Goal: Task Accomplishment & Management: Complete application form

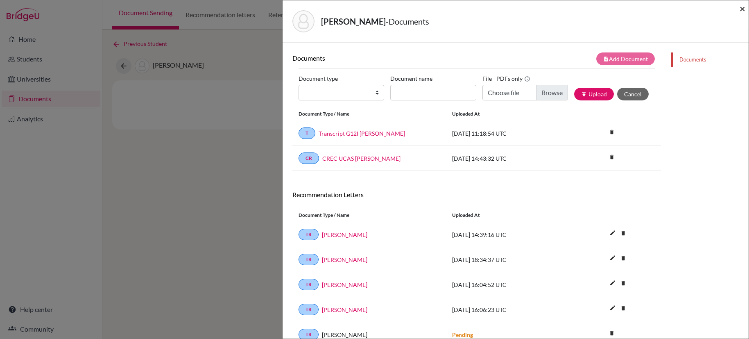
click at [741, 9] on span "×" at bounding box center [743, 8] width 6 height 12
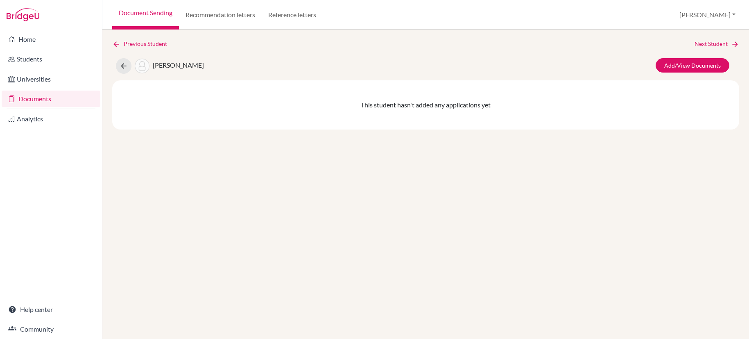
click at [38, 99] on link "Documents" at bounding box center [51, 98] width 99 height 16
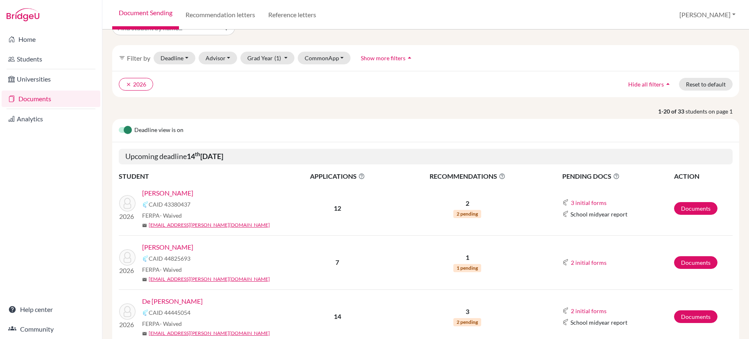
scroll to position [24, 0]
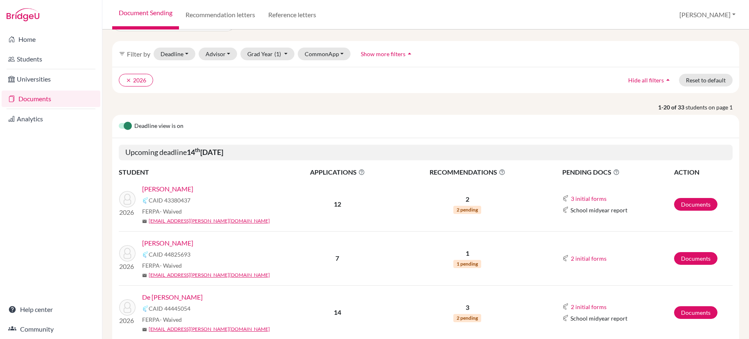
click at [166, 244] on link "[PERSON_NAME]" at bounding box center [167, 243] width 51 height 10
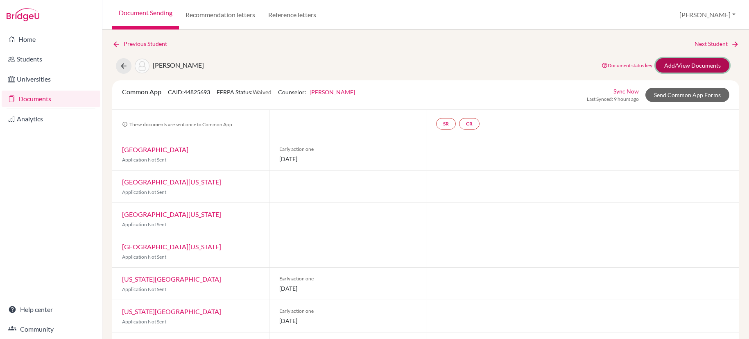
click at [678, 65] on link "Add/View Documents" at bounding box center [693, 65] width 74 height 14
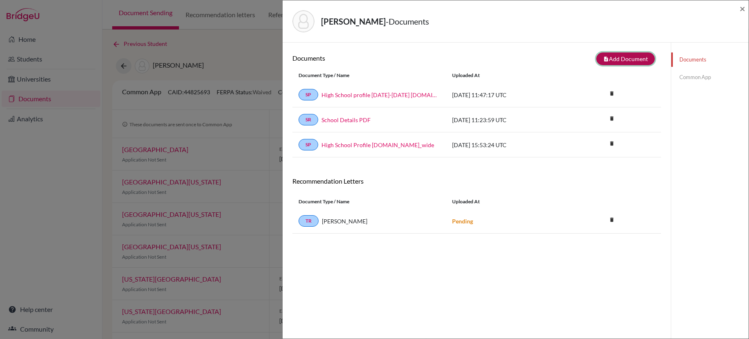
click at [605, 59] on button "note_add Add Document" at bounding box center [625, 58] width 59 height 13
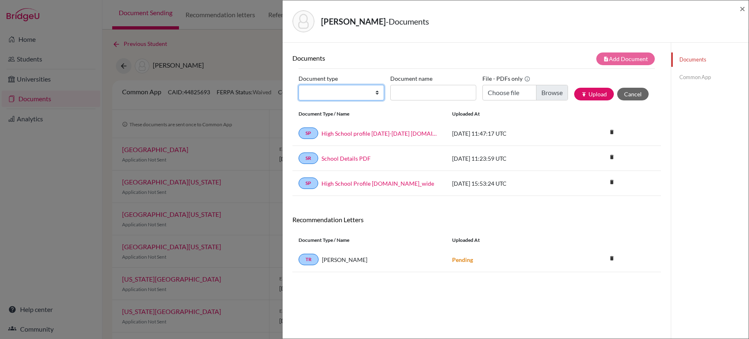
click at [352, 93] on select "Change explanation for Common App reports Counselor recommendation Internationa…" at bounding box center [342, 93] width 86 height 16
select select "2"
click at [299, 85] on select "Change explanation for Common App reports Counselor recommendation Internationa…" at bounding box center [342, 93] width 86 height 16
click at [430, 93] on input "Document name" at bounding box center [433, 93] width 86 height 16
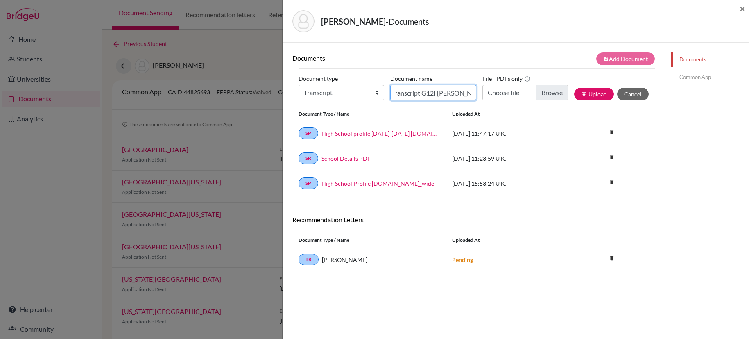
type input "Transcript G12I Collier Ava"
click at [550, 94] on input "Choose file" at bounding box center [525, 93] width 86 height 16
type input "C:\fakepath\Transcript Collier Ava G12I 100825.pdf"
click at [588, 93] on button "publish Upload" at bounding box center [594, 94] width 40 height 13
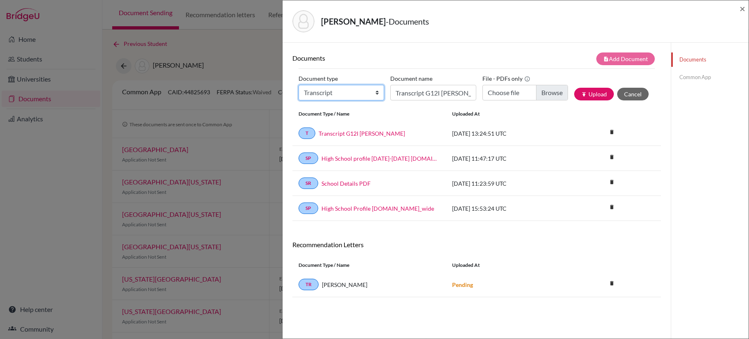
click at [376, 93] on select "Change explanation for Common App reports Counselor recommendation Internationa…" at bounding box center [342, 93] width 86 height 16
select select "2"
click at [299, 85] on select "Change explanation for Common App reports Counselor recommendation Internationa…" at bounding box center [342, 93] width 86 height 16
click at [427, 90] on input "Transcript G12I Collier Ava" at bounding box center [433, 93] width 86 height 16
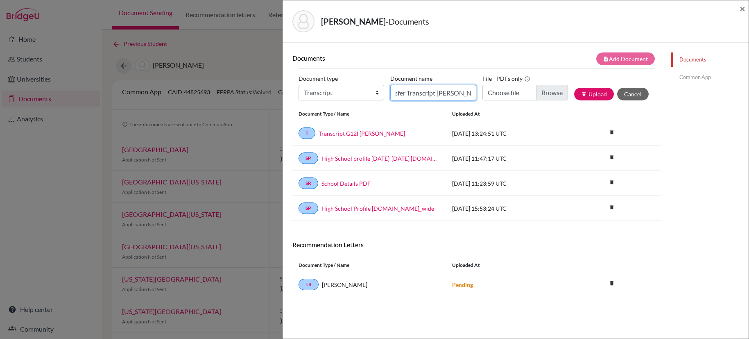
type input "Transfer Transcript Collier Ava"
click at [550, 95] on input "Choose file" at bounding box center [525, 93] width 86 height 16
type input "C:\fakepath\Transfer Transcript Collier Ava.pdf"
click at [591, 95] on button "publish Upload" at bounding box center [594, 94] width 40 height 13
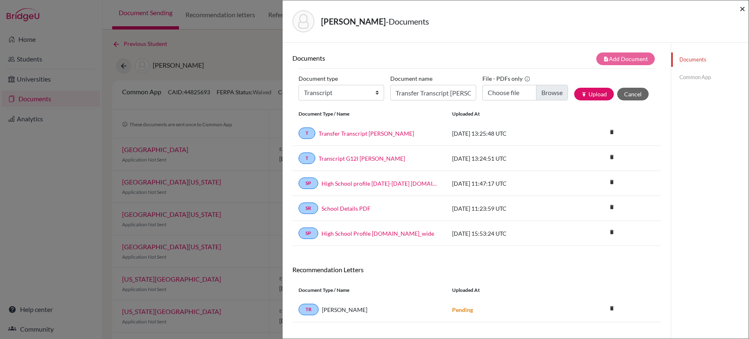
click at [744, 9] on span "×" at bounding box center [743, 8] width 6 height 12
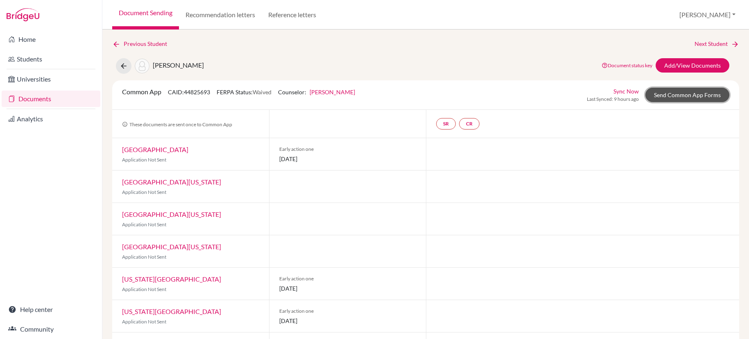
click at [685, 98] on link "Send Common App Forms" at bounding box center [687, 95] width 84 height 14
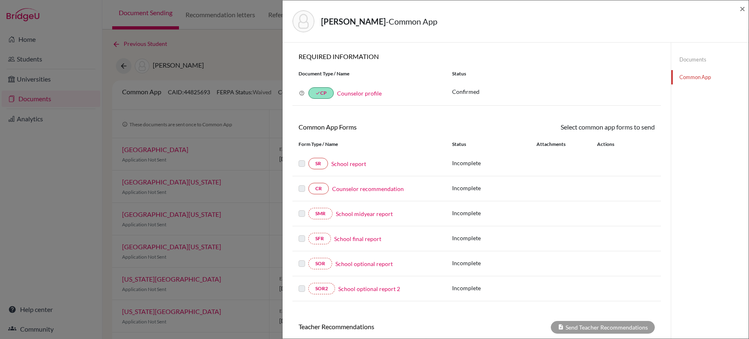
click at [345, 166] on link "School report" at bounding box center [348, 163] width 35 height 9
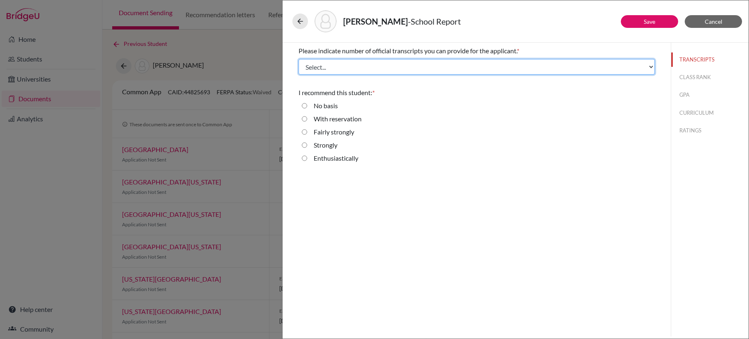
click at [649, 68] on select "Select... 1 2 3 4" at bounding box center [477, 67] width 356 height 16
select select "3"
click at [299, 59] on select "Select... 1 2 3 4" at bounding box center [477, 67] width 356 height 16
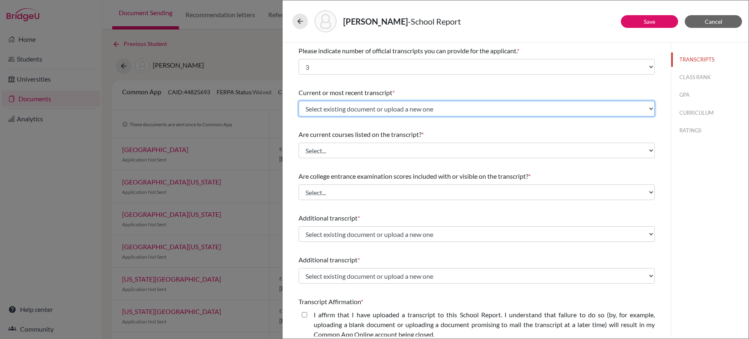
click at [518, 110] on select "Select existing document or upload a new one Transfer Transcript Collier Ava Tr…" at bounding box center [477, 109] width 356 height 16
select select "680333"
click at [299, 101] on select "Select existing document or upload a new one Transfer Transcript Collier Ava Tr…" at bounding box center [477, 109] width 356 height 16
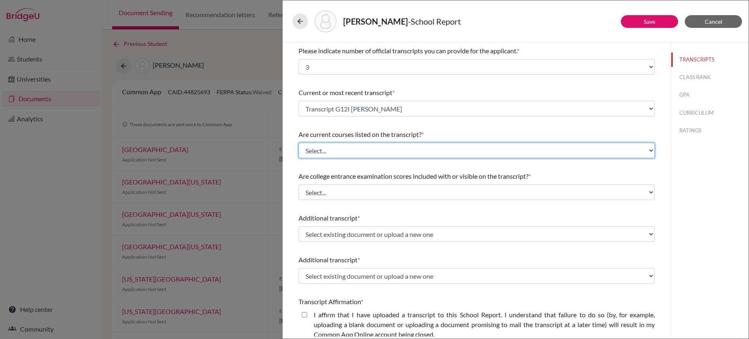
click at [524, 150] on select "Select... Yes No" at bounding box center [477, 151] width 356 height 16
select select "0"
click at [299, 143] on select "Select... Yes No" at bounding box center [477, 151] width 356 height 16
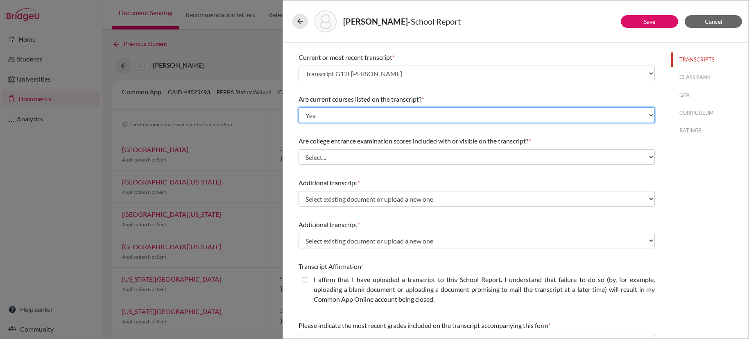
scroll to position [38, 0]
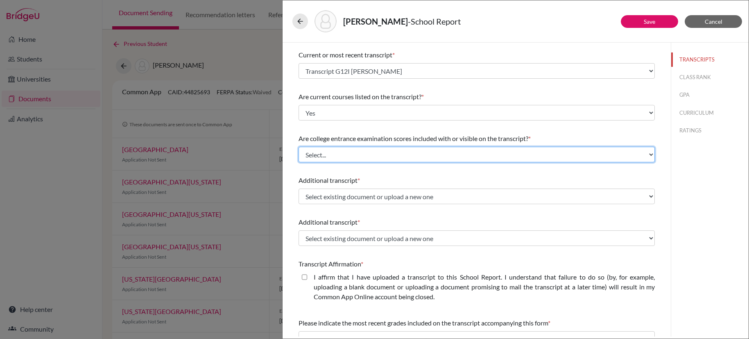
click at [414, 158] on select "Select... Yes No" at bounding box center [477, 155] width 356 height 16
select select "1"
click at [299, 147] on select "Select... Yes No" at bounding box center [477, 155] width 356 height 16
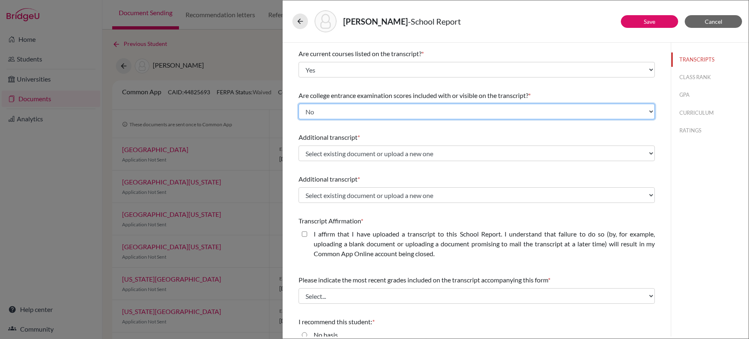
scroll to position [88, 0]
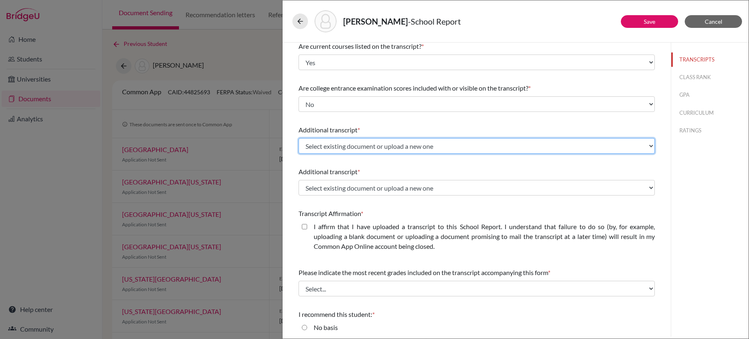
click at [464, 147] on select "Select existing document or upload a new one Transfer Transcript Collier Ava Tr…" at bounding box center [477, 146] width 356 height 16
select select "680334"
click at [299, 138] on select "Select existing document or upload a new one Transfer Transcript Collier Ava Tr…" at bounding box center [477, 146] width 356 height 16
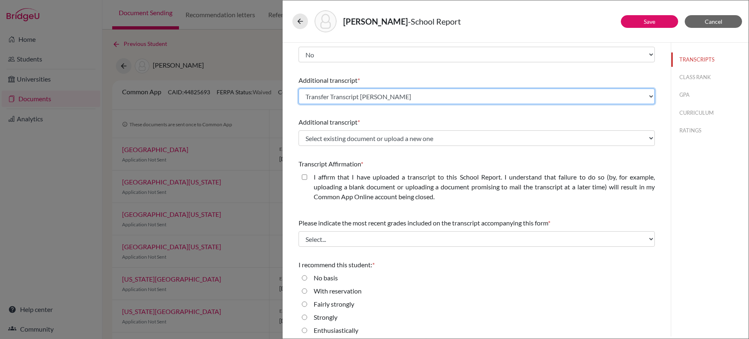
scroll to position [143, 0]
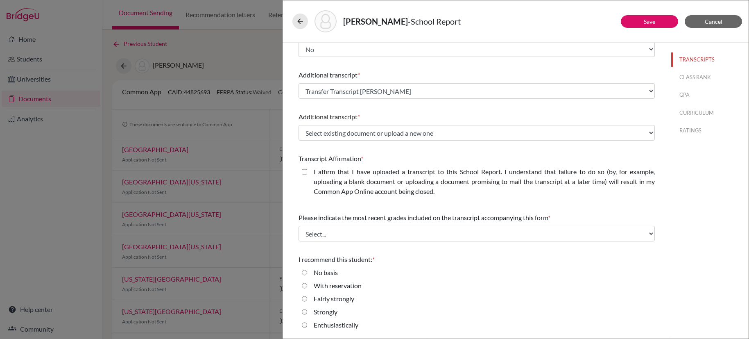
click at [305, 174] on closed\ "I affirm that I have uploaded a transcript to this School Report. I understand …" at bounding box center [304, 172] width 5 height 10
checkbox closed\ "true"
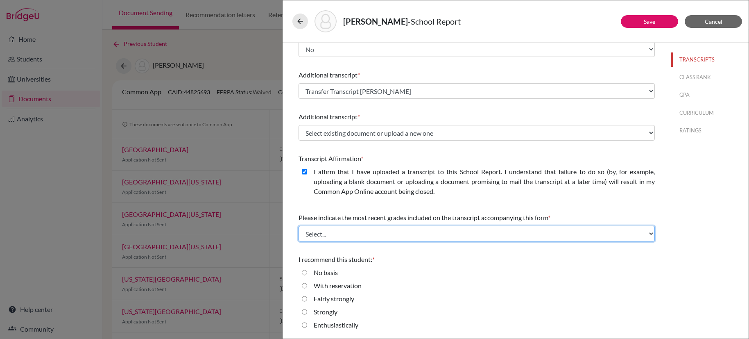
click at [385, 237] on select "Select... Final junior year grades 1st Quarter senior year grades 2nd Quarter/1…" at bounding box center [477, 234] width 356 height 16
select select "0"
click at [299, 226] on select "Select... Final junior year grades 1st Quarter senior year grades 2nd Quarter/1…" at bounding box center [477, 234] width 356 height 16
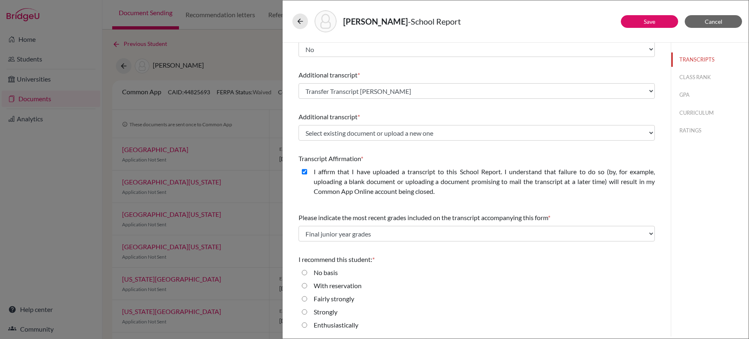
drag, startPoint x: 305, startPoint y: 324, endPoint x: 320, endPoint y: 314, distance: 18.3
click at [305, 324] on input "Enthusiastically" at bounding box center [304, 325] width 5 height 10
radio input "true"
click at [661, 19] on button "Save" at bounding box center [649, 21] width 57 height 13
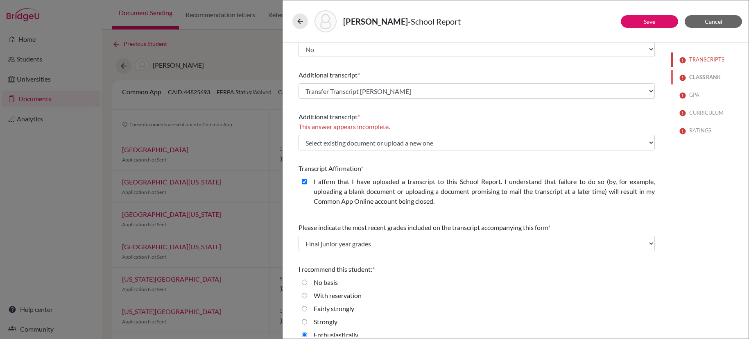
click at [696, 77] on button "CLASS RANK" at bounding box center [709, 77] width 77 height 14
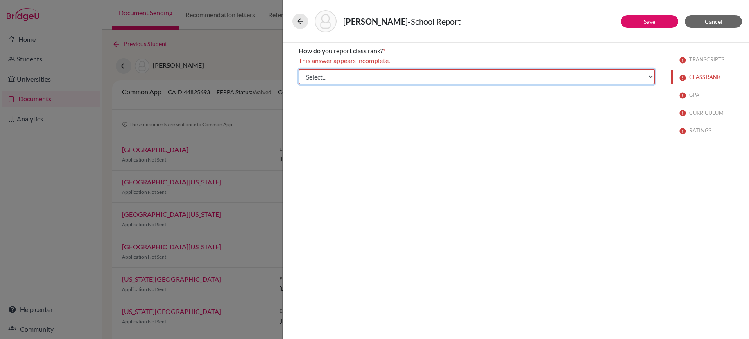
click at [632, 73] on select "Select... Exact Decile Quintile Quartile None" at bounding box center [477, 77] width 356 height 16
click at [299, 69] on select "Select... Exact Decile Quintile Quartile None" at bounding box center [477, 77] width 356 height 16
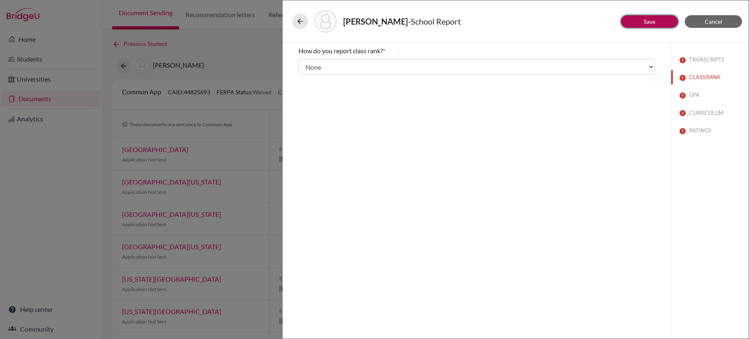
click at [646, 24] on link "Save" at bounding box center [649, 21] width 11 height 7
select select "3"
select select "1"
select select "0"
select select "680333"
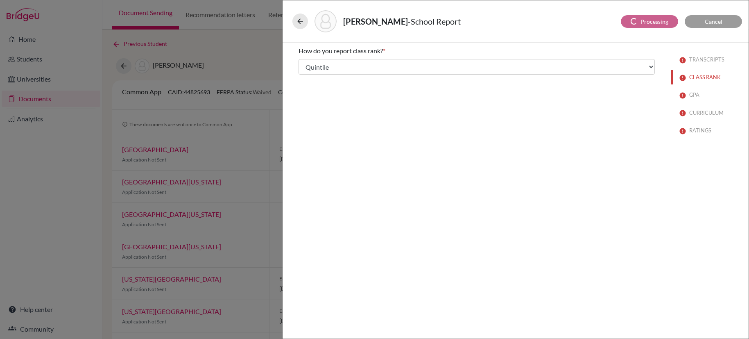
select select "0"
select select "680334"
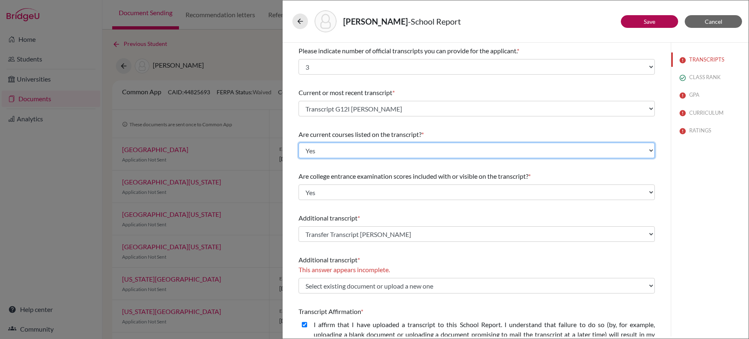
click at [412, 150] on select "Select... Yes No" at bounding box center [477, 151] width 356 height 16
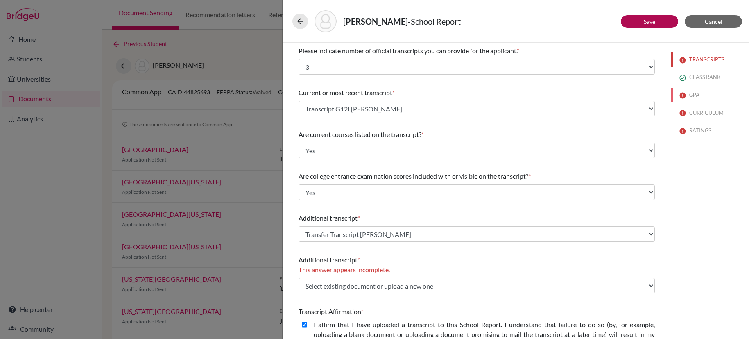
click at [691, 95] on button "GPA" at bounding box center [709, 95] width 77 height 14
select select "Select..."
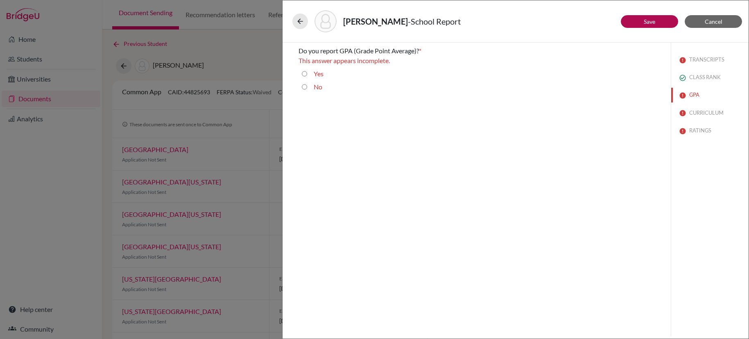
click at [305, 75] on input "Yes" at bounding box center [304, 74] width 5 height 10
radio input "true"
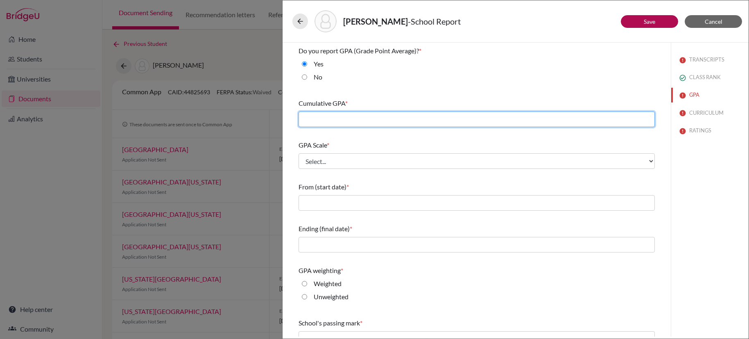
click at [414, 121] on input "text" at bounding box center [477, 119] width 356 height 16
type input "4."
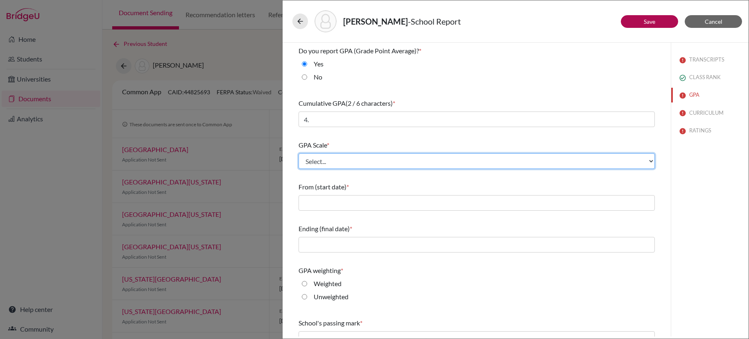
click at [477, 161] on select "Select... 4 5 6 7 8 9 10 11 12 13 14 15 16 17 18 19 20 100" at bounding box center [477, 161] width 356 height 16
select select "4"
click at [299, 153] on select "Select... 4 5 6 7 8 9 10 11 12 13 14 15 16 17 18 19 20 100" at bounding box center [477, 161] width 356 height 16
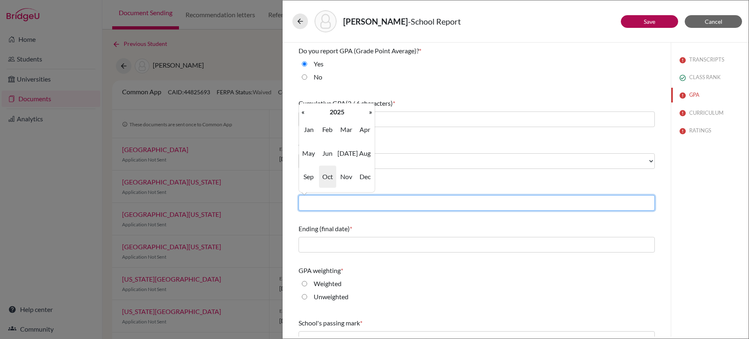
click at [460, 204] on input "text" at bounding box center [477, 203] width 356 height 16
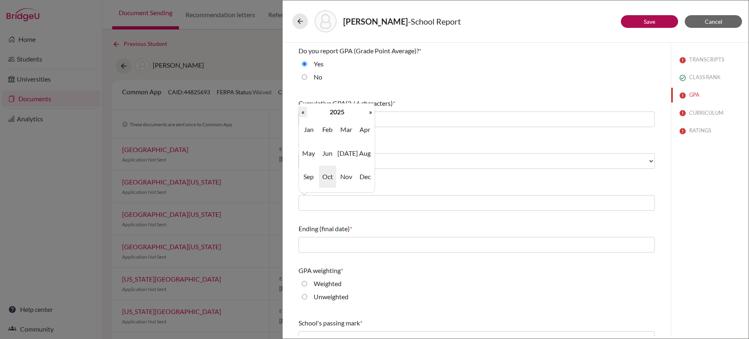
click at [301, 113] on th "«" at bounding box center [303, 111] width 8 height 11
click at [367, 151] on span "Aug" at bounding box center [364, 153] width 17 height 22
type input "08/2024"
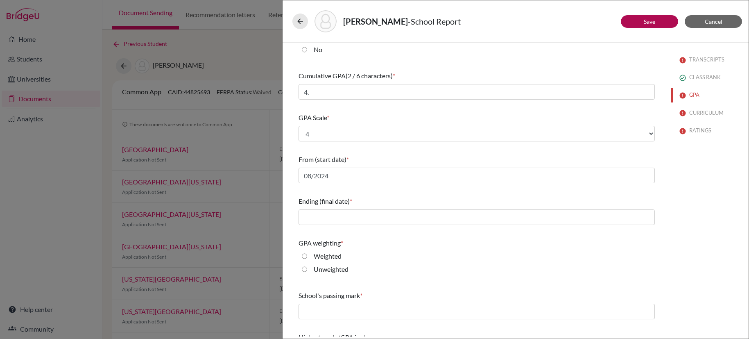
scroll to position [55, 0]
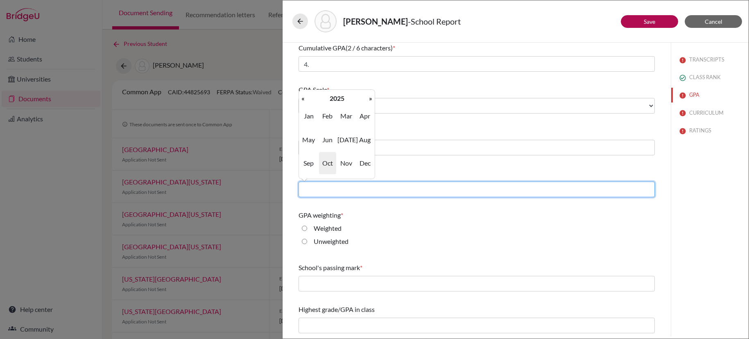
click at [420, 189] on input "text" at bounding box center [477, 189] width 356 height 16
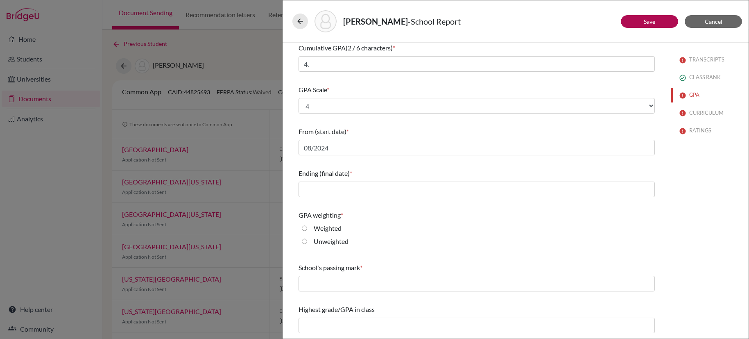
click at [462, 231] on div "Weighted" at bounding box center [477, 229] width 356 height 13
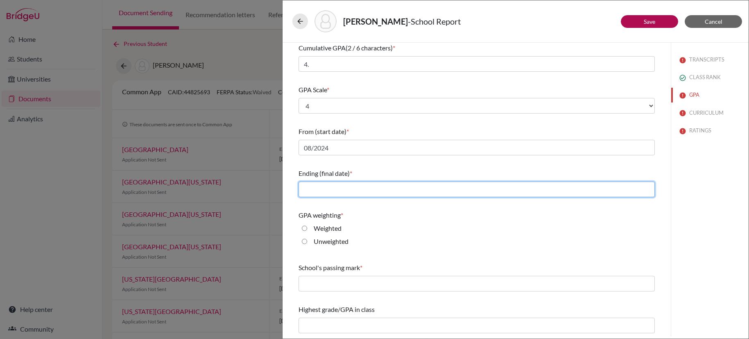
click at [448, 194] on input "text" at bounding box center [477, 189] width 356 height 16
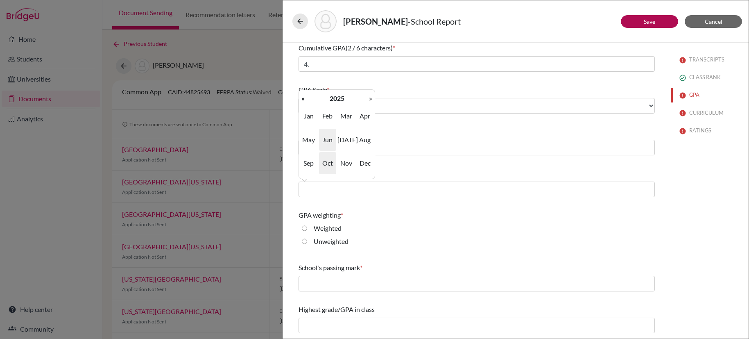
click at [332, 142] on span "Jun" at bounding box center [327, 140] width 17 height 22
type input "06/2025"
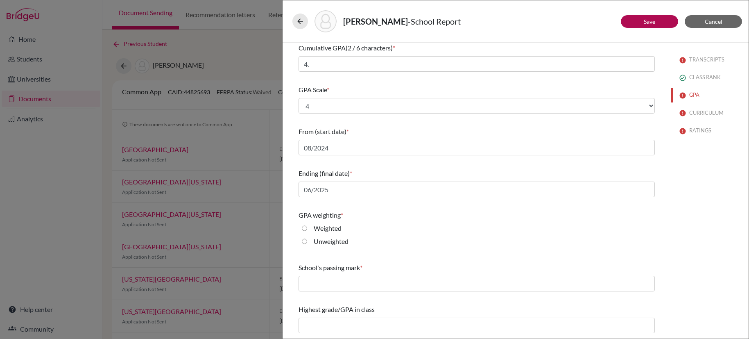
click at [305, 228] on input "Weighted" at bounding box center [304, 228] width 5 height 10
radio input "true"
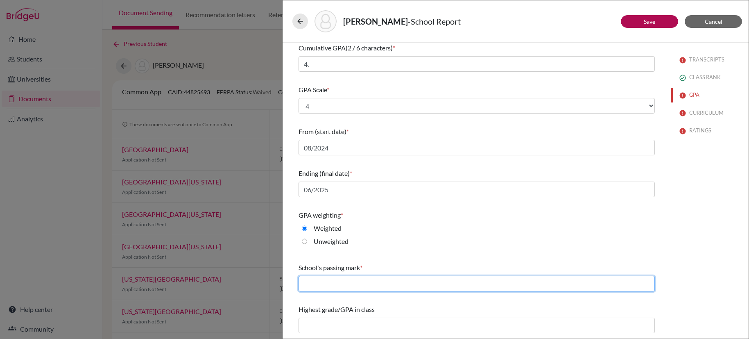
drag, startPoint x: 432, startPoint y: 287, endPoint x: 434, endPoint y: 282, distance: 5.5
click at [432, 287] on input "text" at bounding box center [477, 284] width 356 height 16
type input "60"
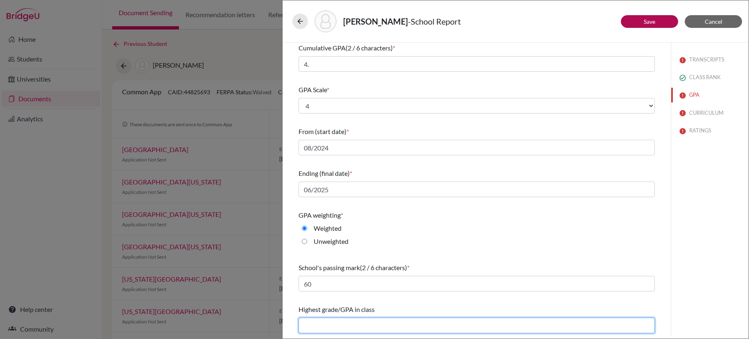
click at [353, 321] on input "text" at bounding box center [477, 325] width 356 height 16
type input "NA"
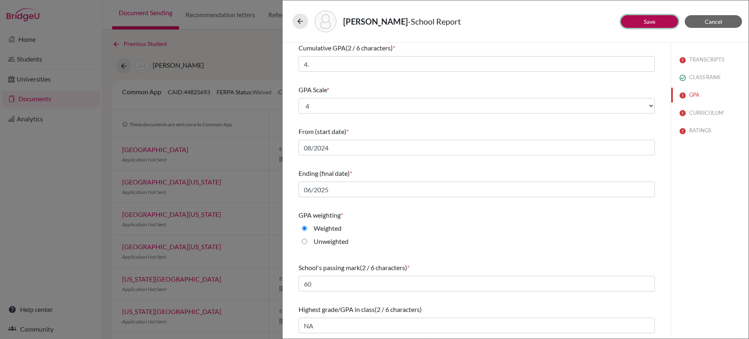
click at [652, 21] on link "Save" at bounding box center [649, 21] width 11 height 7
select select "0"
select select "3"
select select "680333"
select select "1"
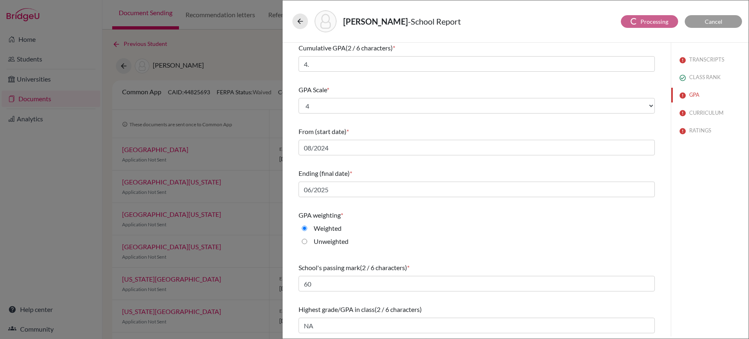
select select "680334"
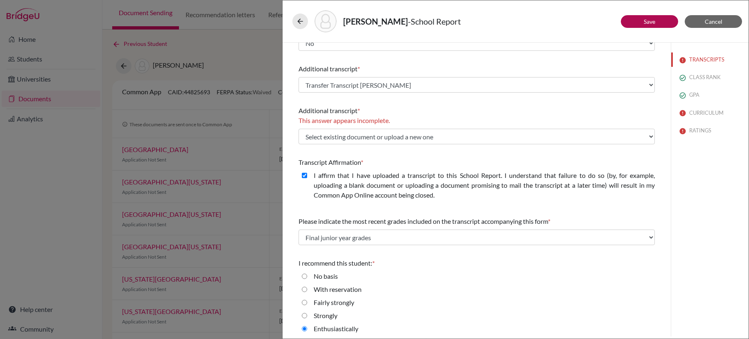
scroll to position [153, 0]
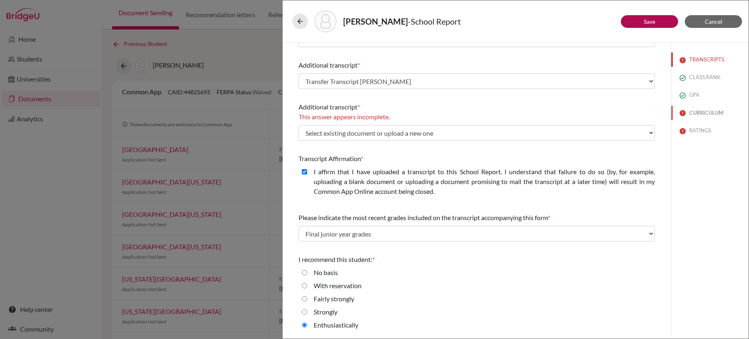
click at [697, 112] on button "CURRICULUM" at bounding box center [709, 113] width 77 height 14
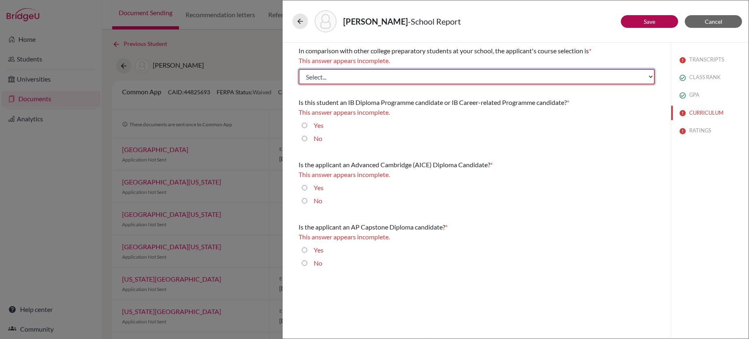
click at [514, 75] on select "Select... Less than demanding Average Demanding Very demanding Most demanding P…" at bounding box center [477, 77] width 356 height 16
select select "3"
click at [299, 69] on select "Select... Less than demanding Average Demanding Very demanding Most demanding P…" at bounding box center [477, 77] width 356 height 16
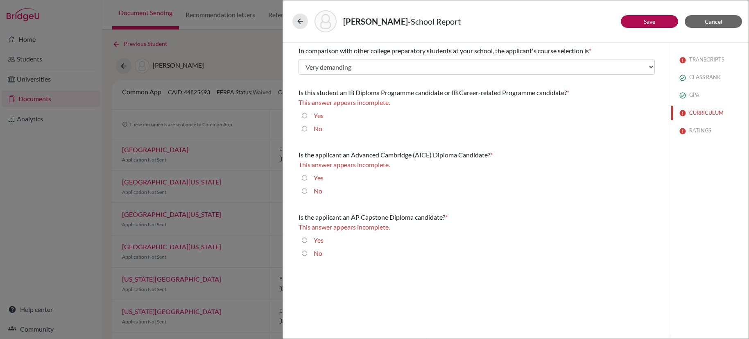
click at [305, 129] on input "No" at bounding box center [304, 129] width 5 height 10
radio input "true"
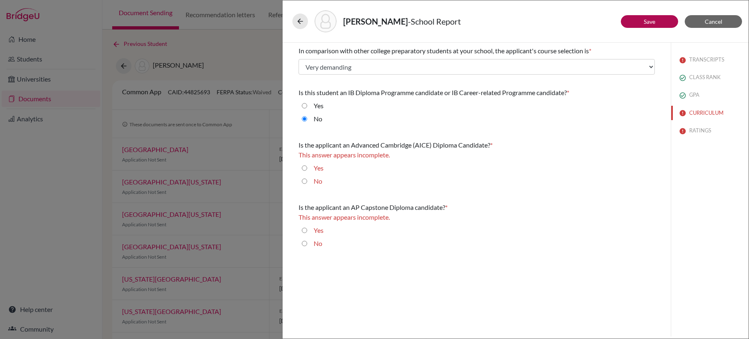
click at [305, 183] on input "No" at bounding box center [304, 181] width 5 height 10
radio input "true"
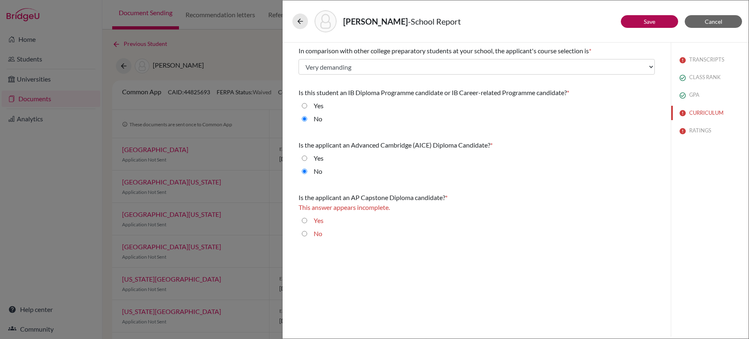
click at [304, 235] on input "No" at bounding box center [304, 233] width 5 height 10
radio input "true"
click at [651, 21] on link "Save" at bounding box center [649, 21] width 11 height 7
select select "3"
select select "680334"
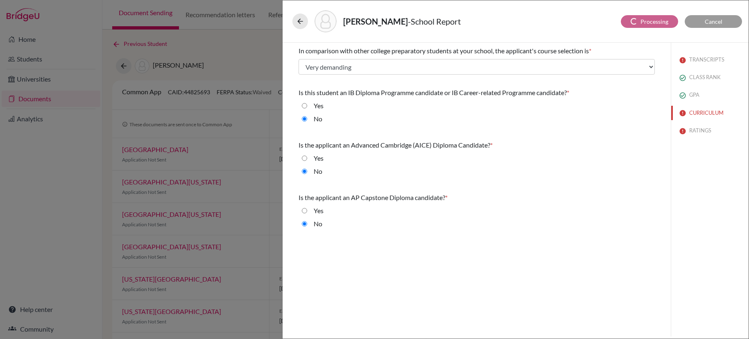
select select "0"
select select "680333"
select select "0"
select select "1"
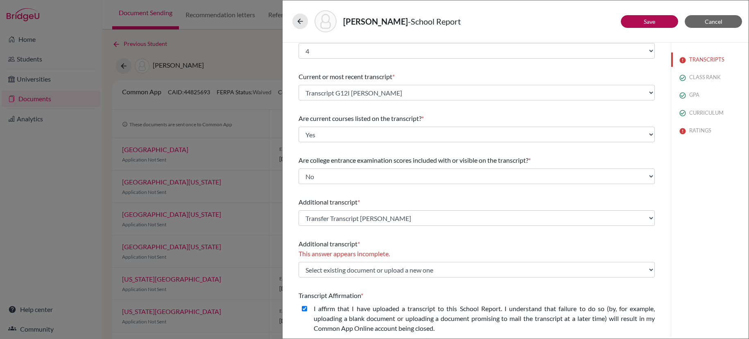
scroll to position [20, 0]
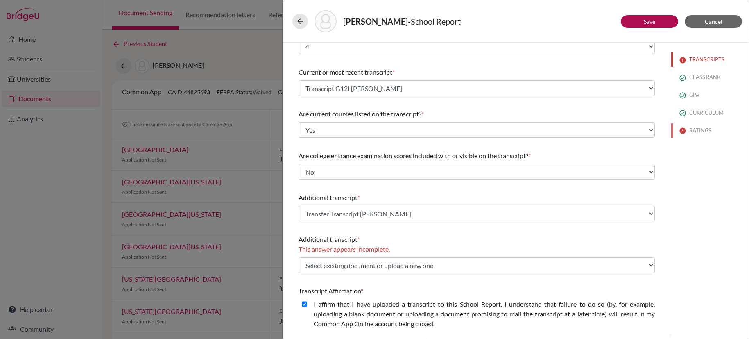
click at [702, 129] on button "RATINGS" at bounding box center [709, 130] width 77 height 14
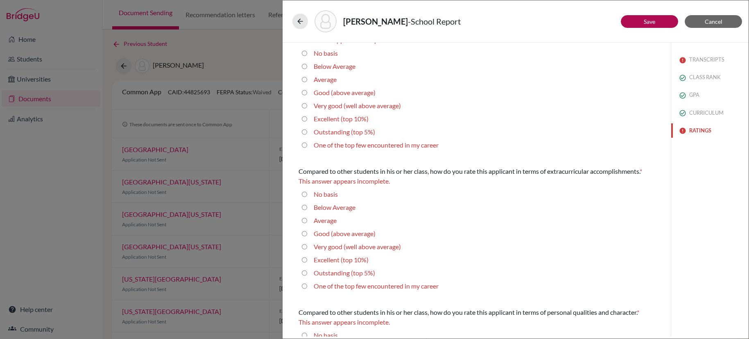
scroll to position [0, 0]
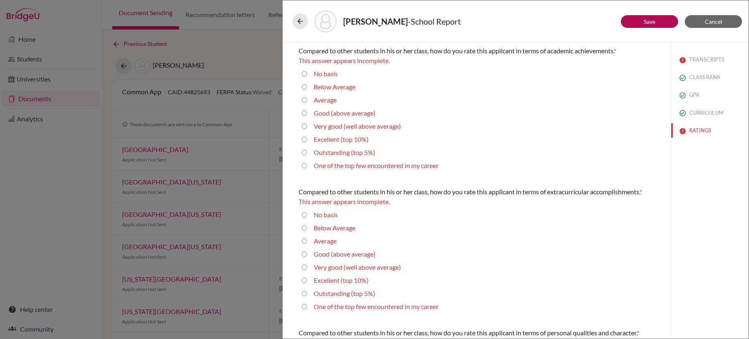
click at [305, 139] on 10\%\) "Excellent (top 10%)" at bounding box center [304, 139] width 5 height 10
radio 10\%\) "true"
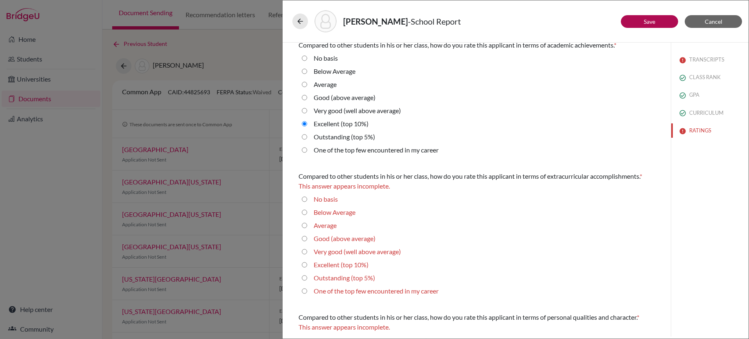
scroll to position [19, 0]
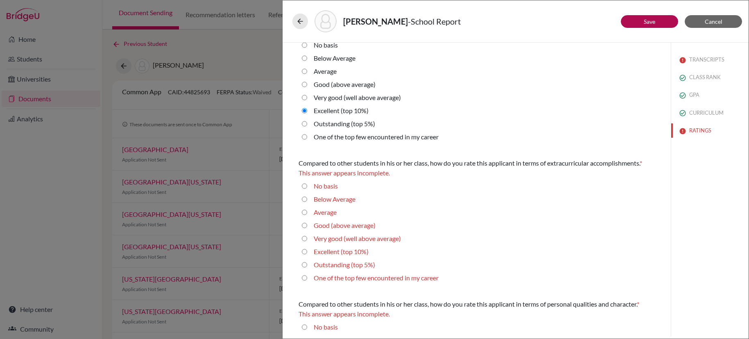
click at [305, 238] on average\) "Very good (well above average)" at bounding box center [304, 238] width 5 height 10
radio average\) "true"
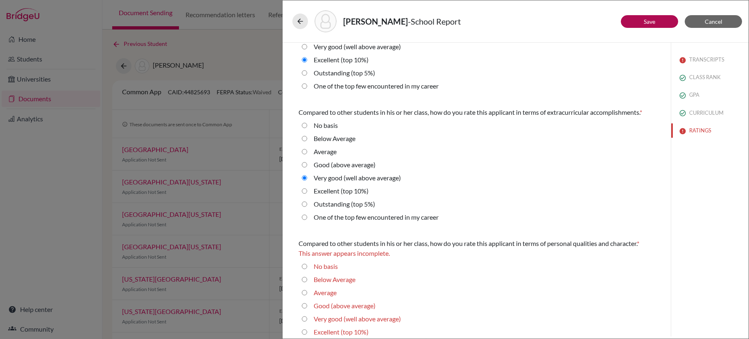
scroll to position [215, 0]
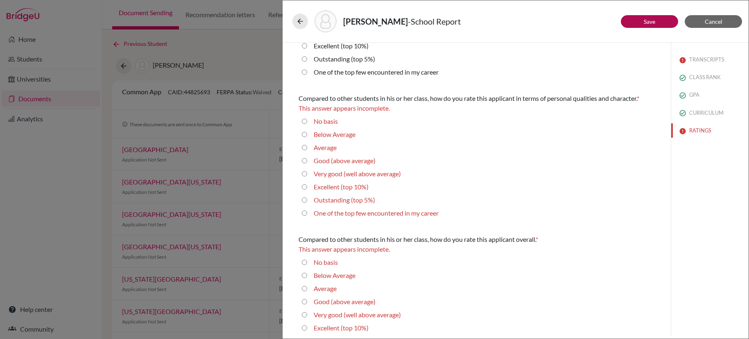
click at [305, 175] on average\) "Very good (well above average)" at bounding box center [304, 174] width 5 height 10
radio average\) "true"
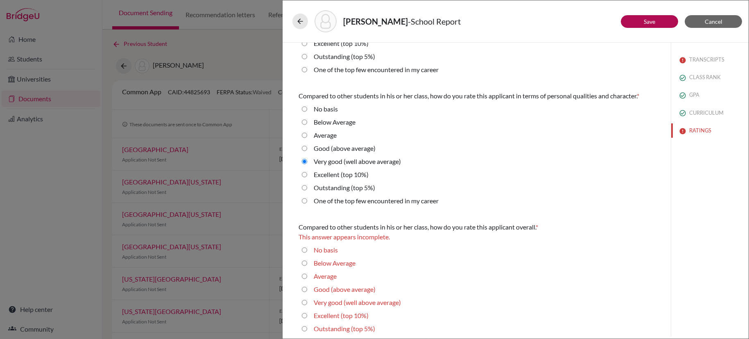
scroll to position [234, 0]
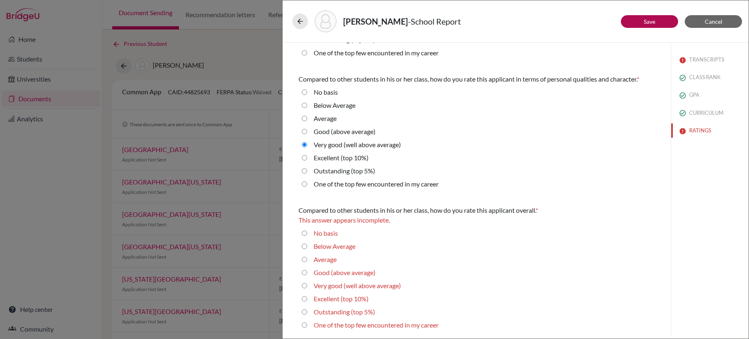
click at [305, 286] on average\) "Very good (well above average)" at bounding box center [304, 286] width 5 height 10
radio average\) "true"
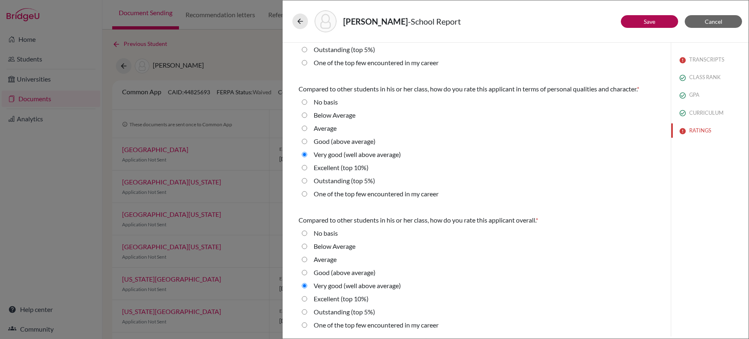
scroll to position [224, 0]
click at [304, 298] on 10\%\) "Excellent (top 10%)" at bounding box center [304, 299] width 5 height 10
radio 10\%\) "true"
click at [656, 23] on button "Save" at bounding box center [649, 21] width 57 height 13
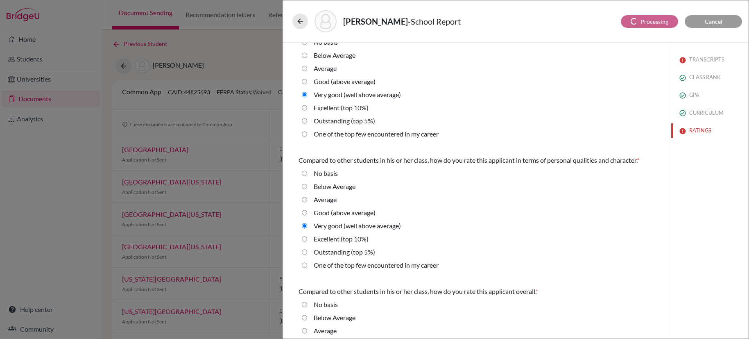
select select "680334"
select select "0"
select select "3"
select select "680333"
select select "0"
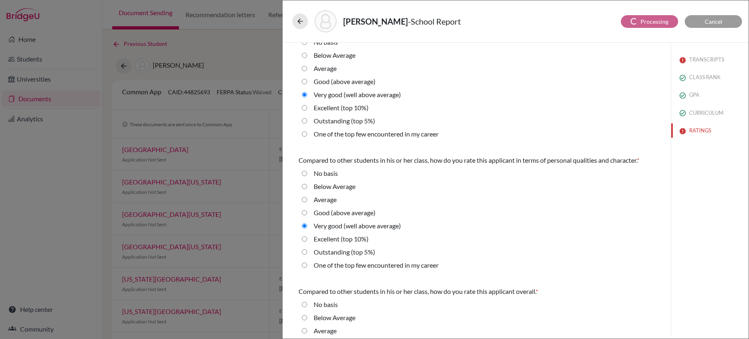
select select "1"
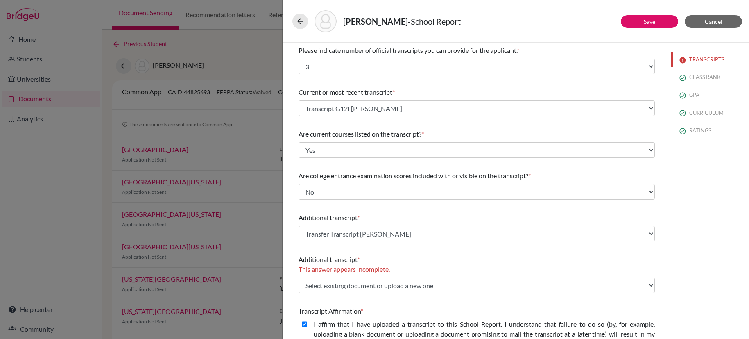
scroll to position [0, 0]
click at [249, 46] on div "Collier, Ava - School Report Save Cancel Please indicate number of official tra…" at bounding box center [374, 169] width 749 height 339
click at [656, 22] on button "Save" at bounding box center [649, 21] width 57 height 13
click at [301, 22] on icon at bounding box center [300, 21] width 8 height 8
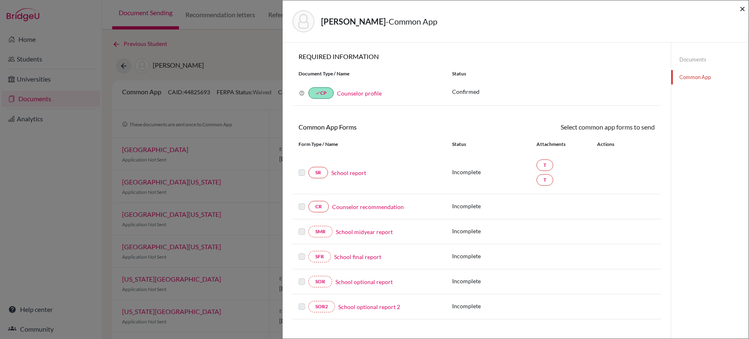
click at [743, 10] on span "×" at bounding box center [743, 8] width 6 height 12
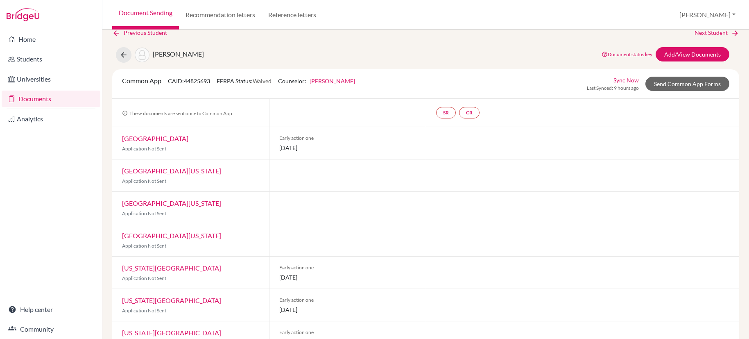
scroll to position [35, 0]
